Goal: Information Seeking & Learning: Learn about a topic

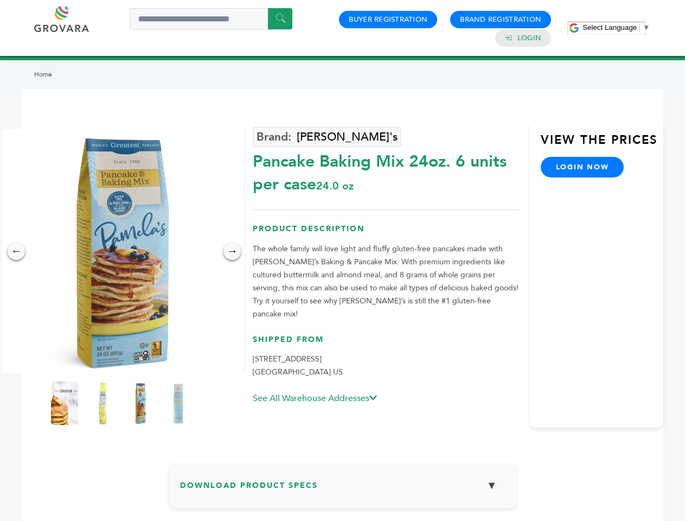
click at [616, 27] on span "Select Language" at bounding box center [610, 27] width 54 height 8
click at [122, 251] on img at bounding box center [121, 251] width 244 height 244
click at [0, 0] on div "×" at bounding box center [0, 0] width 0 height 0
click at [232, 251] on div "→" at bounding box center [232, 251] width 17 height 17
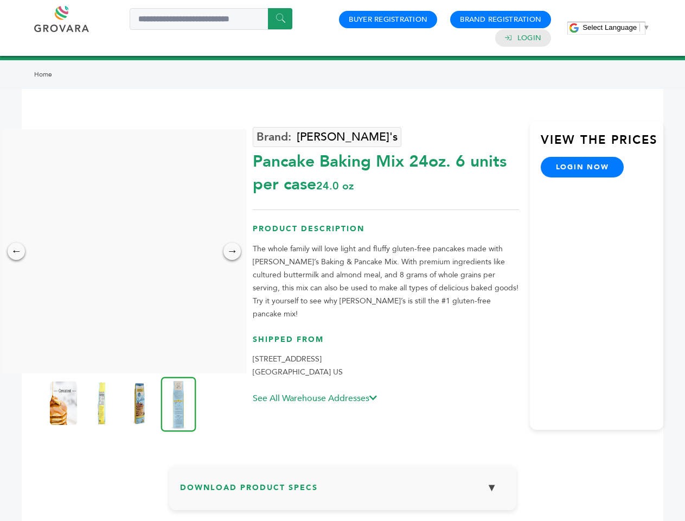
click at [65, 403] on img at bounding box center [63, 402] width 27 height 43
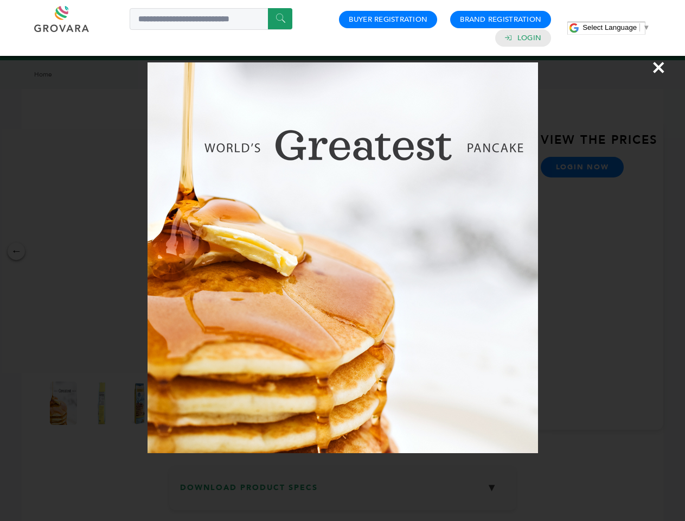
click at [103, 403] on div "×" at bounding box center [342, 260] width 685 height 521
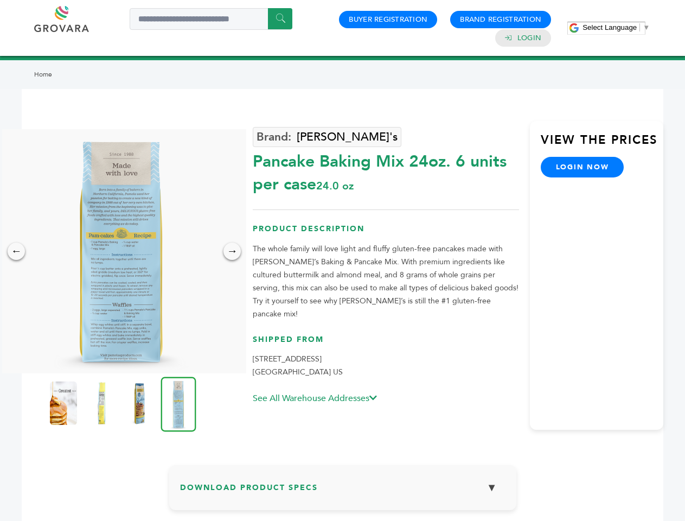
click at [141, 403] on img at bounding box center [139, 402] width 27 height 43
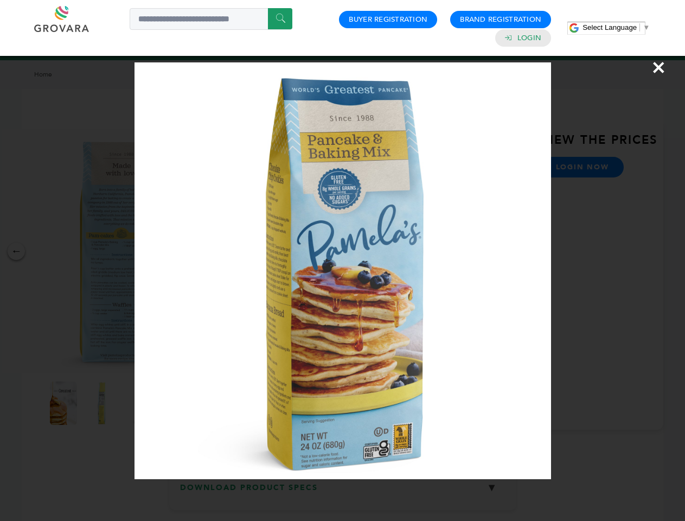
click at [0, 0] on img at bounding box center [0, 0] width 0 height 0
click at [343, 489] on div "×" at bounding box center [342, 260] width 685 height 521
